Goal: Find specific page/section: Find specific page/section

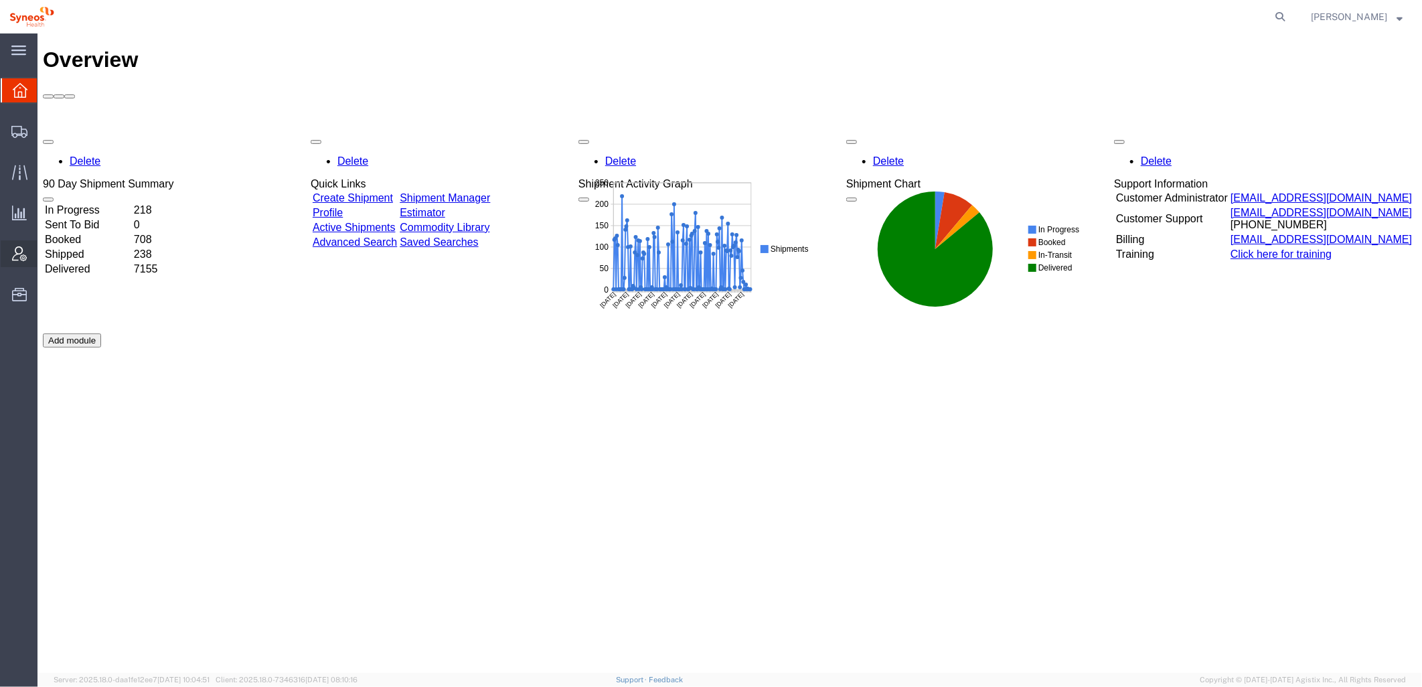
click at [12, 254] on icon at bounding box center [19, 253] width 15 height 15
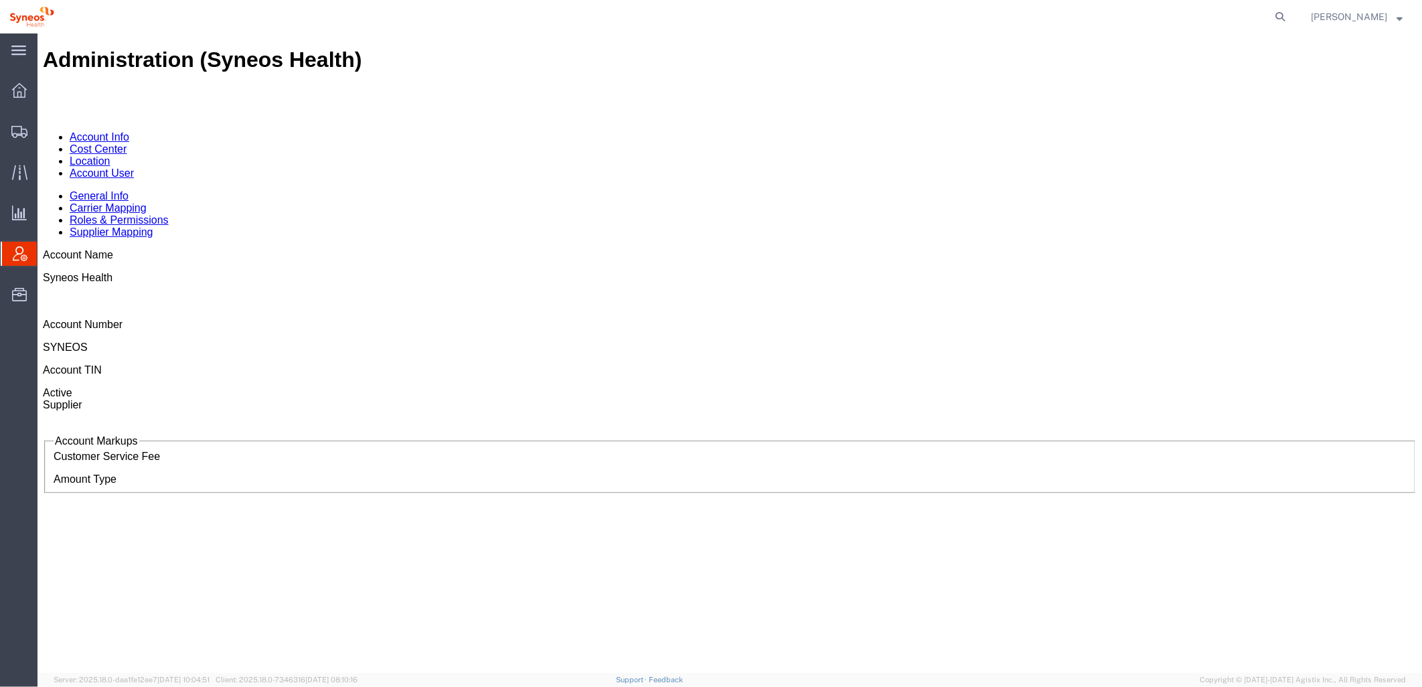
click at [133, 167] on link "Account User" at bounding box center [101, 172] width 64 height 11
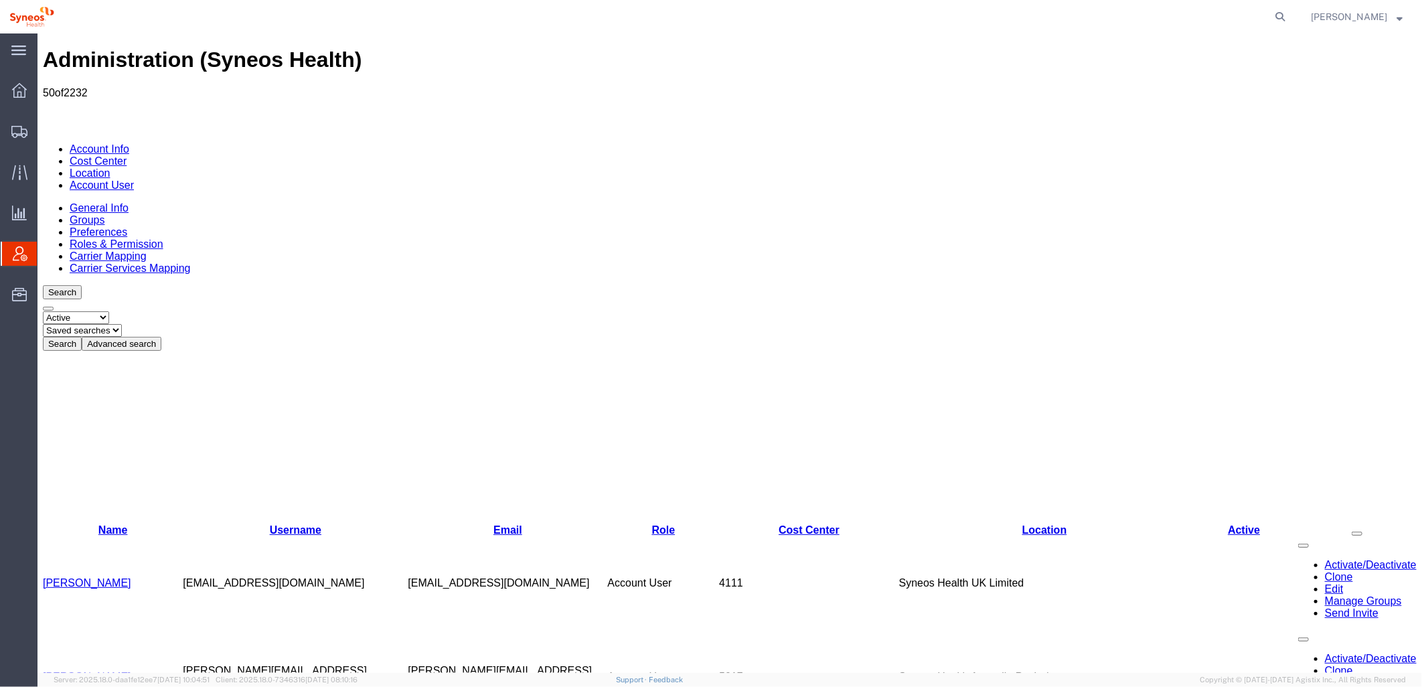
click at [161, 336] on button "Advanced search" at bounding box center [121, 343] width 80 height 14
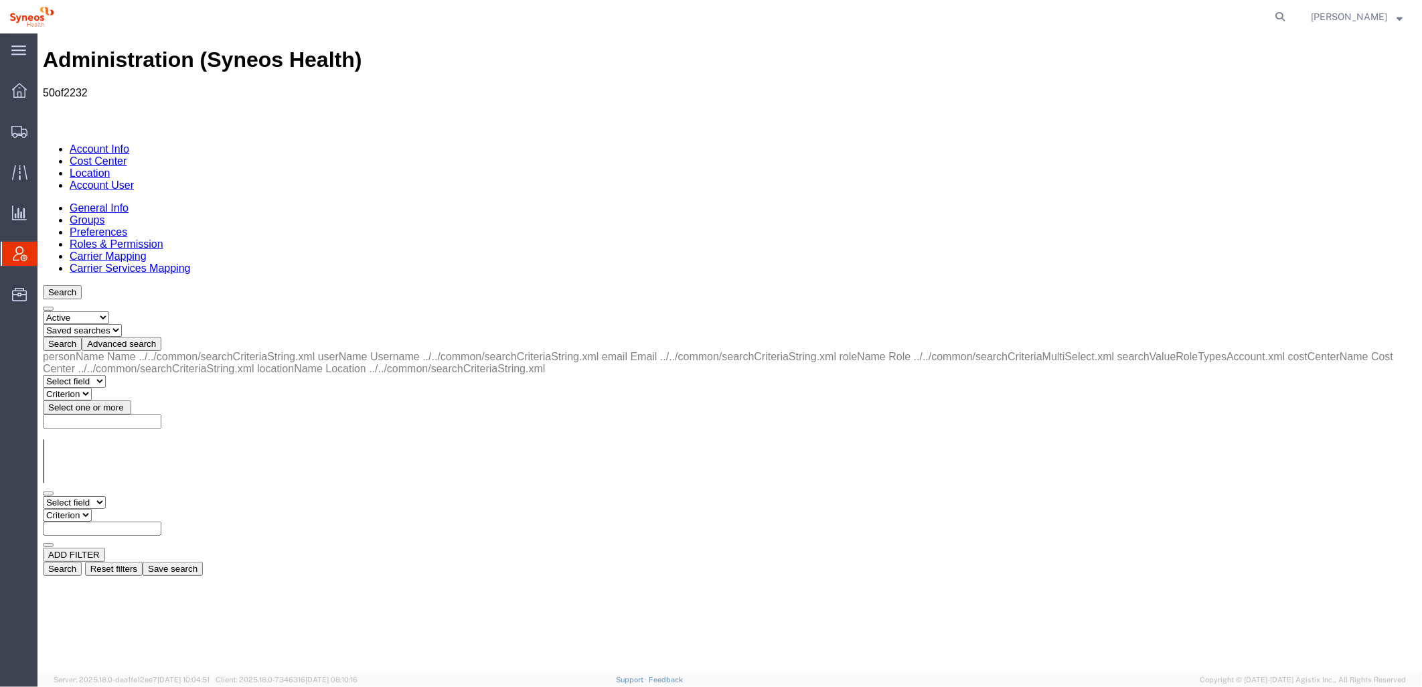
click at [105, 495] on select "Select field Cost Center Email Location Name Role Username" at bounding box center [73, 501] width 63 height 13
select select "locationName"
click at [42, 495] on select "Select field Cost Center Email Location Name Role Username" at bounding box center [73, 501] width 63 height 13
click at [122, 508] on select "Criterion contains does not contain is is blank is not blank starts with" at bounding box center [82, 514] width 80 height 13
select select "contains"
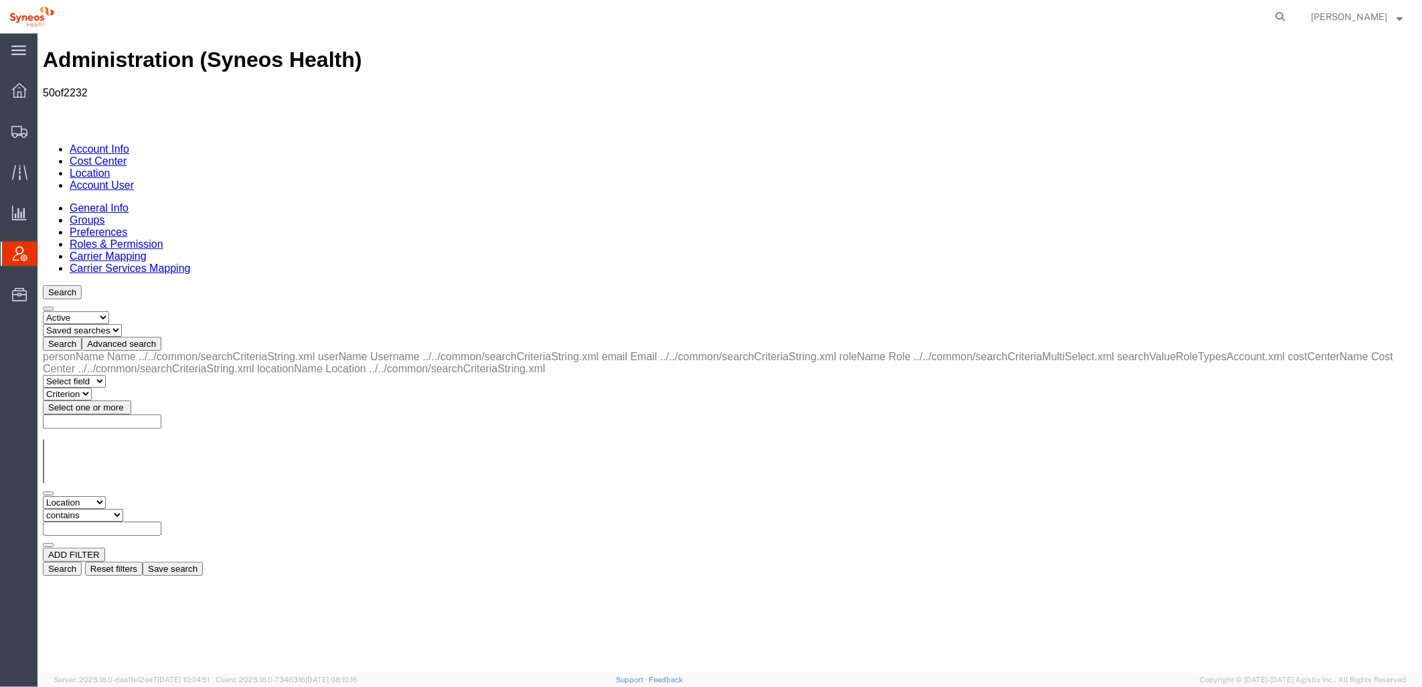
click at [122, 508] on select "Criterion contains does not contain is is blank is not blank starts with" at bounding box center [82, 514] width 80 height 13
click at [161, 521] on input "text" at bounding box center [101, 528] width 118 height 14
type input "zdnu"
click at [81, 561] on button "Search" at bounding box center [61, 568] width 39 height 14
